Goal: Register for event/course

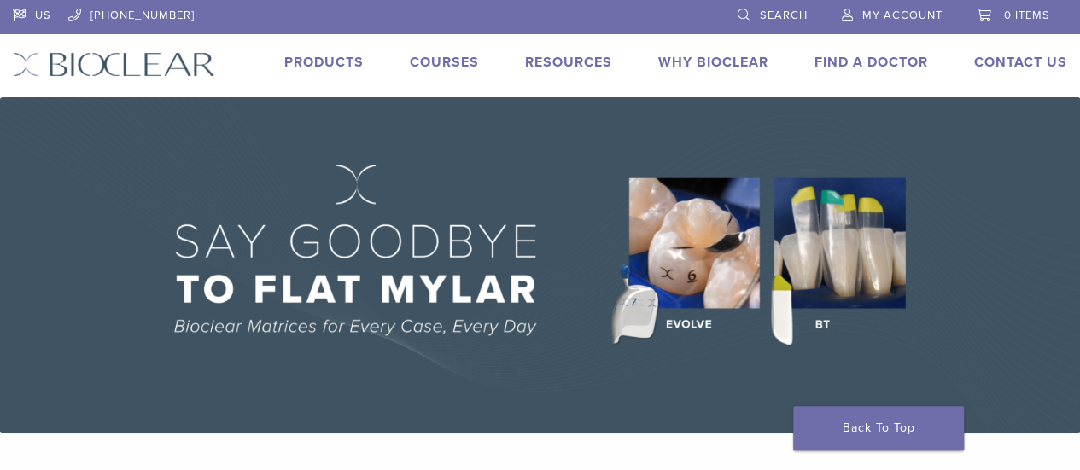
click at [452, 55] on link "Courses" at bounding box center [444, 62] width 69 height 17
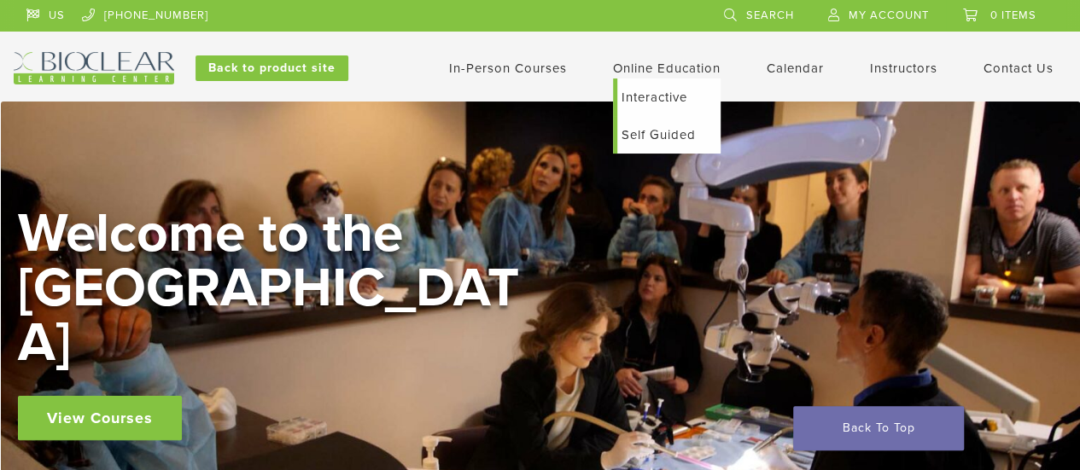
click at [665, 95] on link "Interactive" at bounding box center [668, 98] width 103 height 38
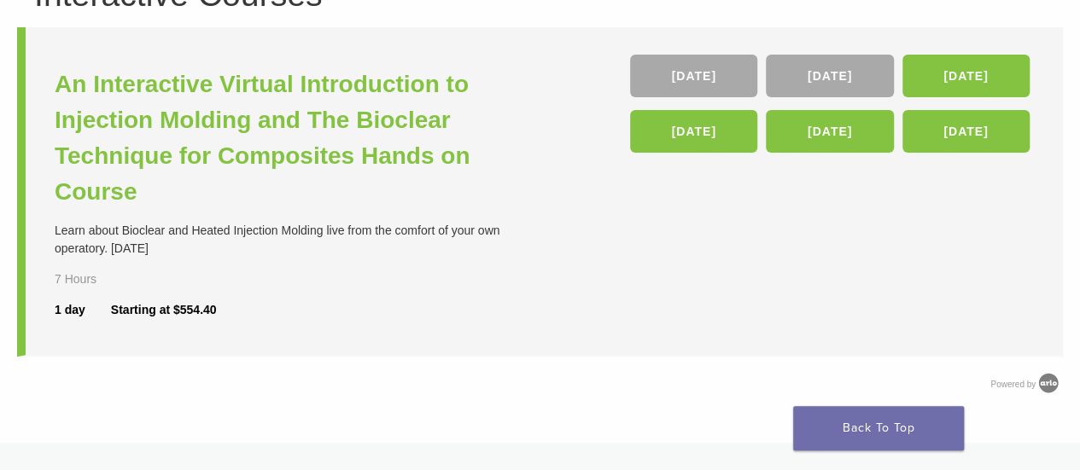
scroll to position [180, 0]
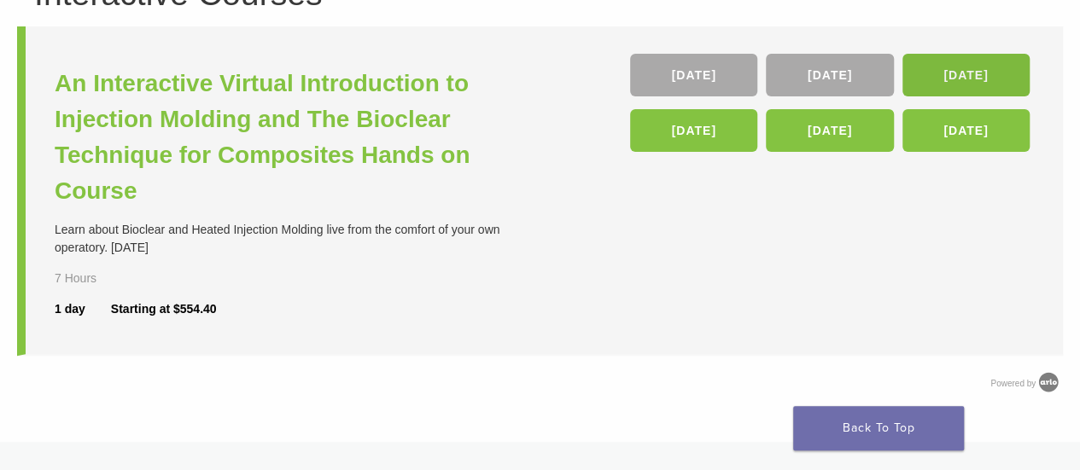
click at [930, 77] on link "16 Jan 26" at bounding box center [965, 75] width 127 height 43
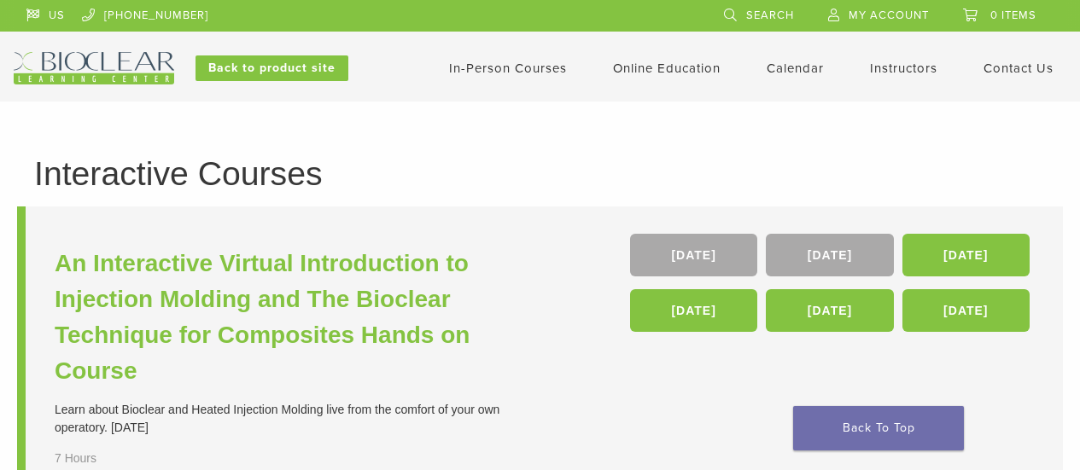
scroll to position [183, 0]
